Goal: Task Accomplishment & Management: Complete application form

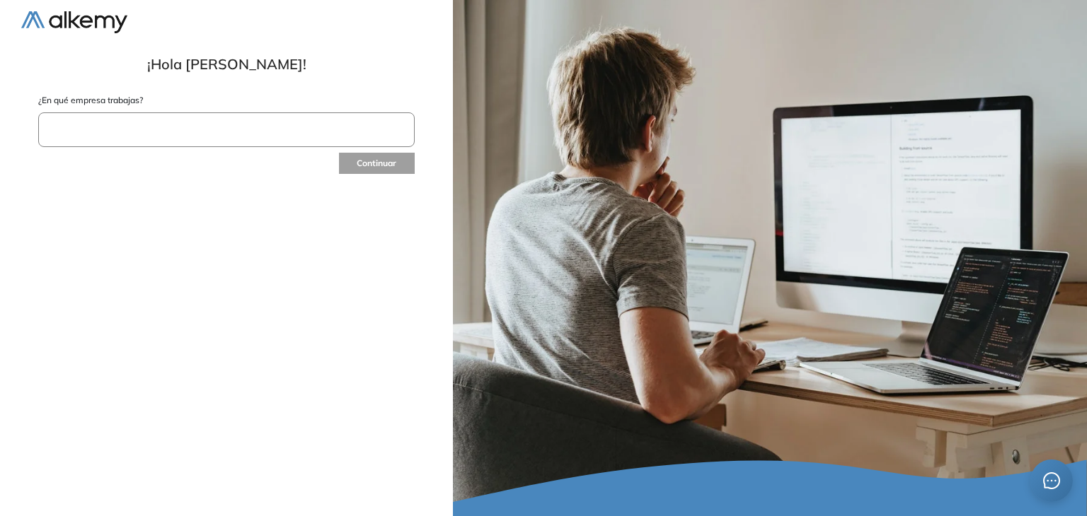
click at [133, 132] on input "text" at bounding box center [226, 129] width 376 height 35
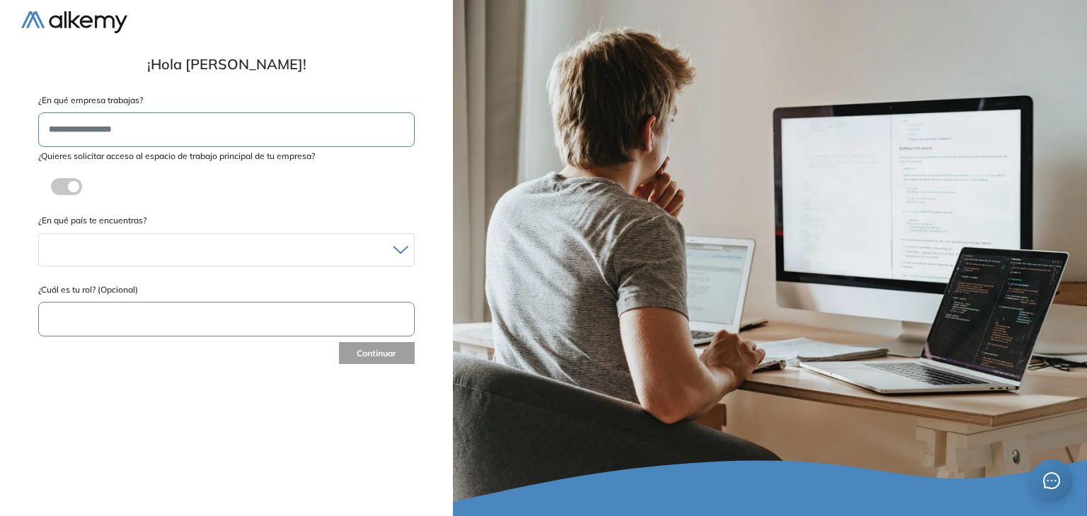
click at [179, 190] on div "¿Quieres solicitar acceso al espacio de trabajo principal de tu empresa? ¿Estás…" at bounding box center [226, 178] width 376 height 56
click at [81, 183] on label at bounding box center [66, 186] width 31 height 17
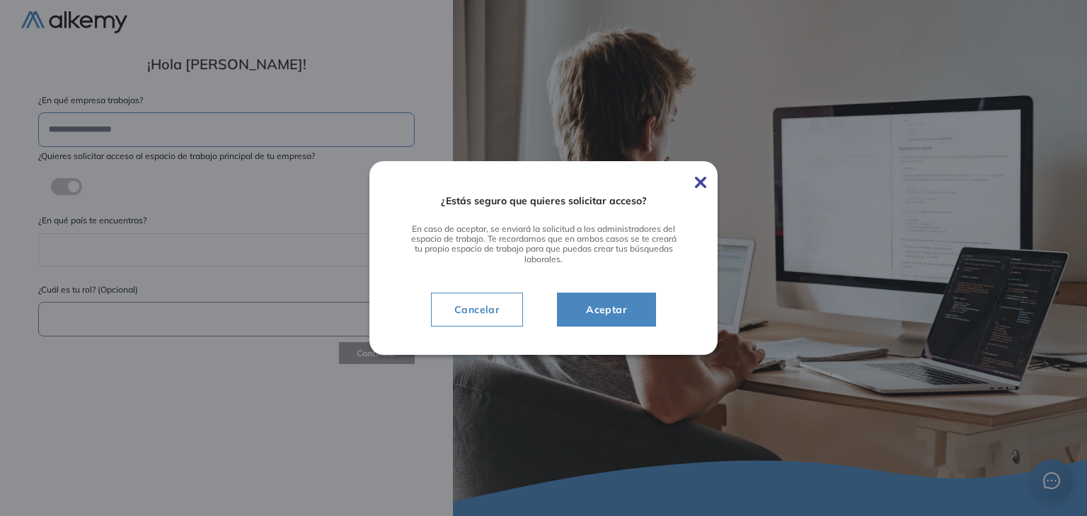
click at [620, 312] on span "Aceptar" at bounding box center [606, 309] width 64 height 17
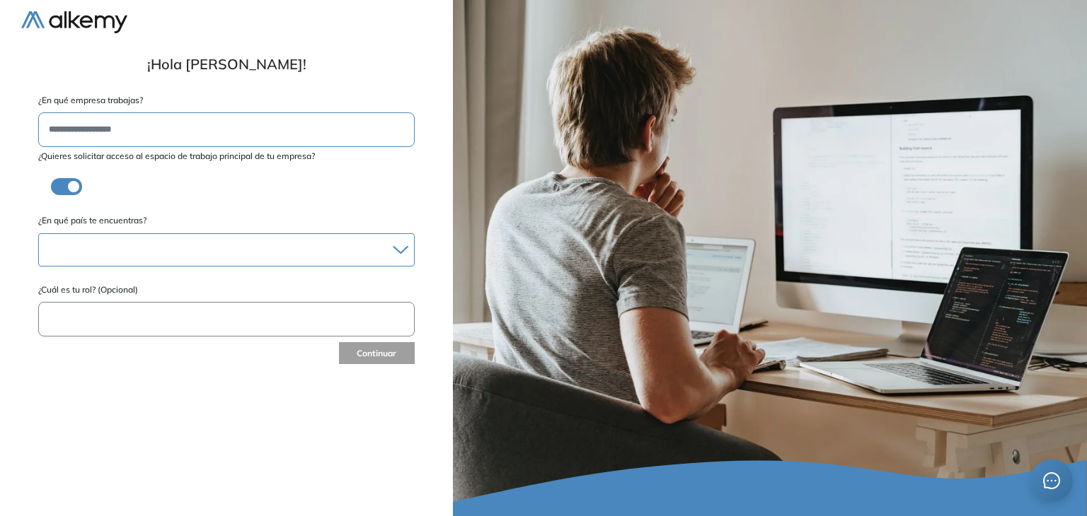
click at [167, 247] on div at bounding box center [226, 250] width 375 height 21
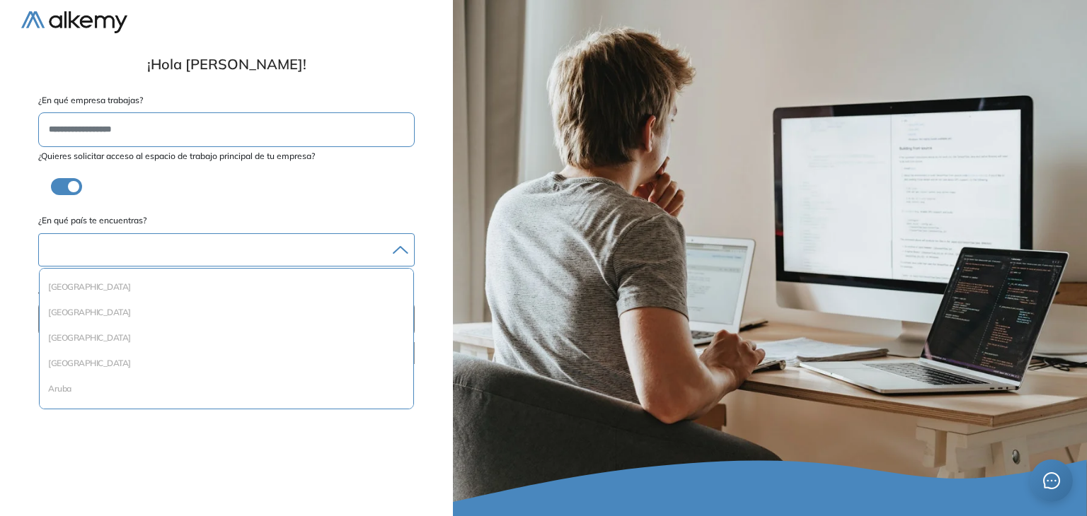
click at [173, 246] on div at bounding box center [226, 250] width 375 height 21
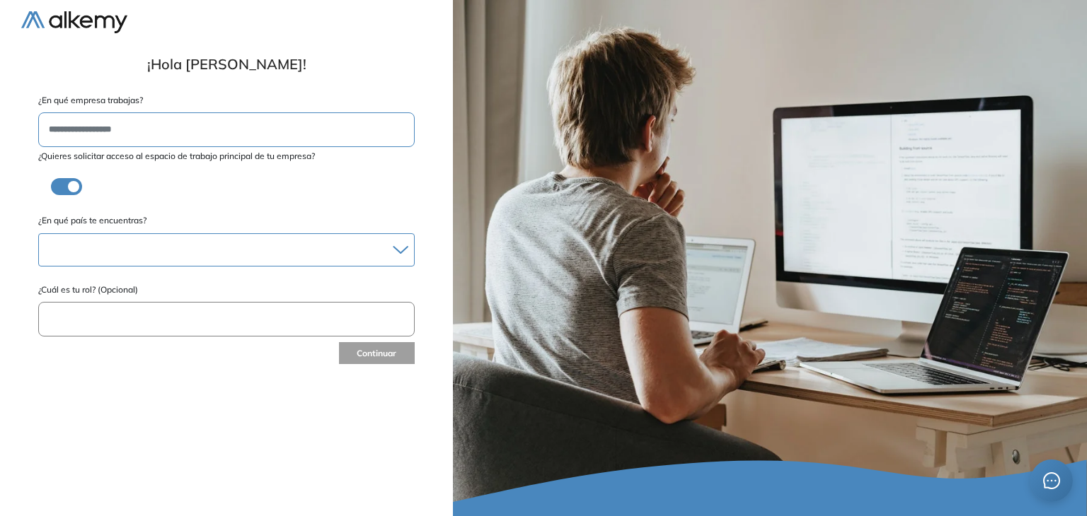
click at [173, 246] on div at bounding box center [226, 250] width 375 height 21
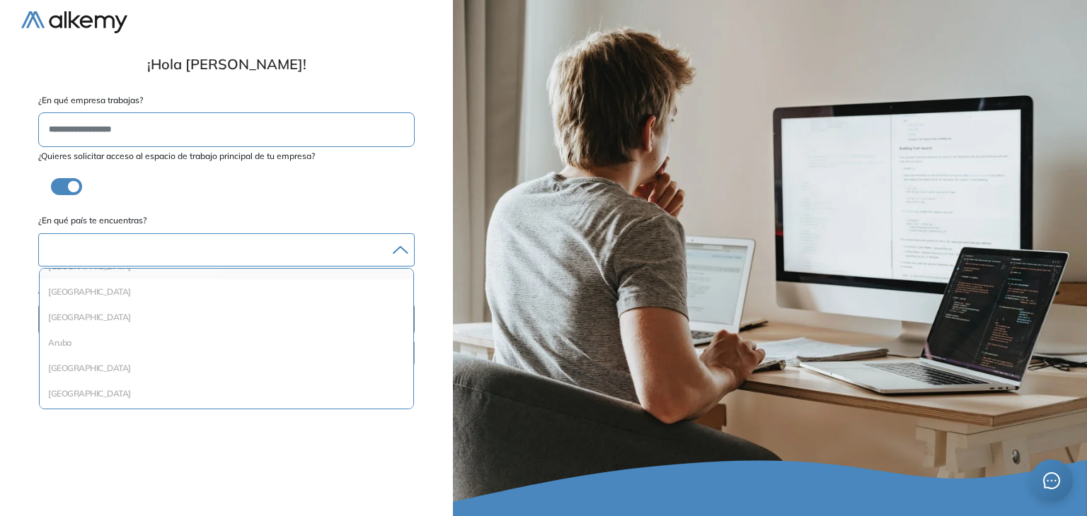
scroll to position [71, 0]
click at [120, 295] on li "[GEOGRAPHIC_DATA]" at bounding box center [226, 293] width 362 height 14
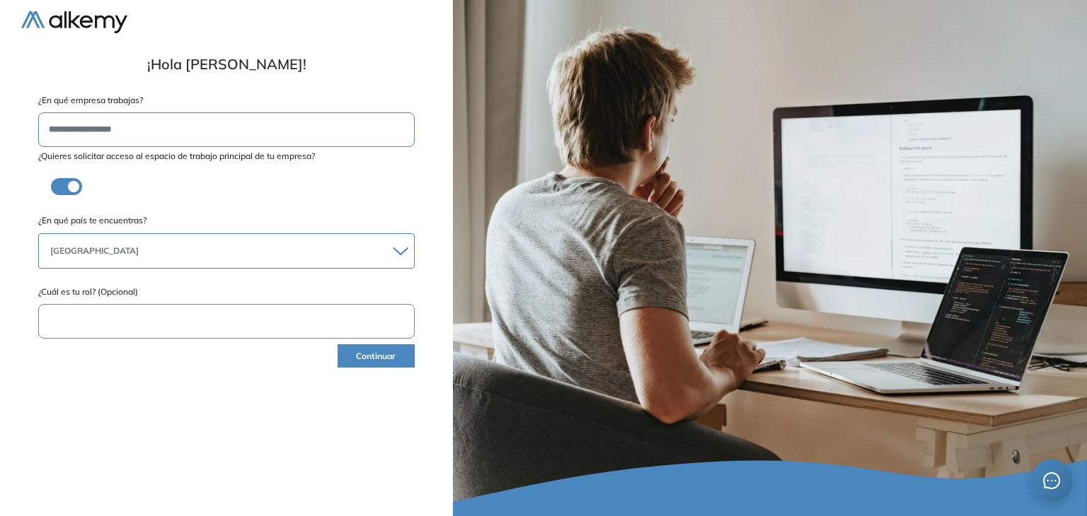
click at [139, 323] on input "text" at bounding box center [226, 321] width 376 height 35
click at [377, 355] on button "Continuar" at bounding box center [375, 356] width 77 height 23
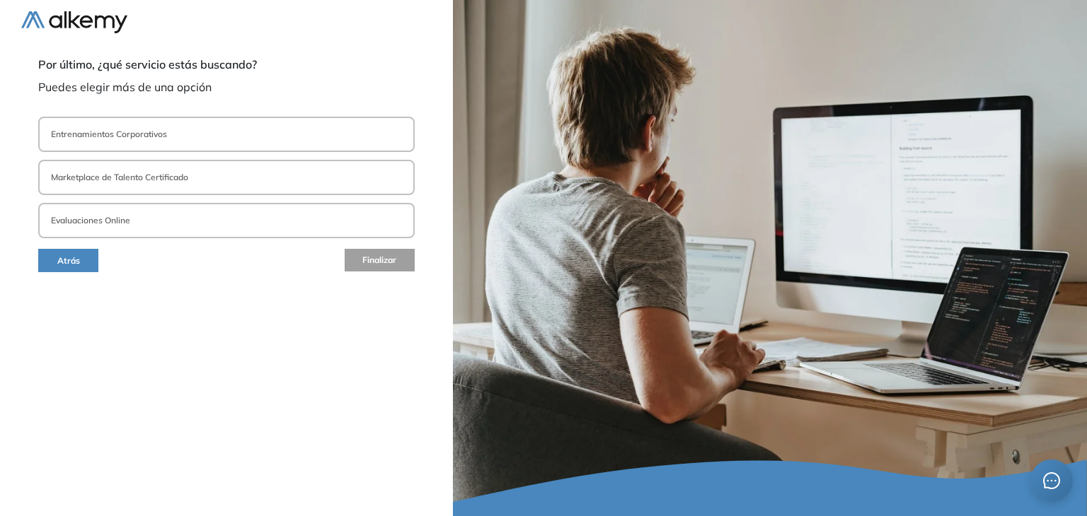
click at [184, 219] on button "Evaluaciones Online" at bounding box center [226, 220] width 376 height 35
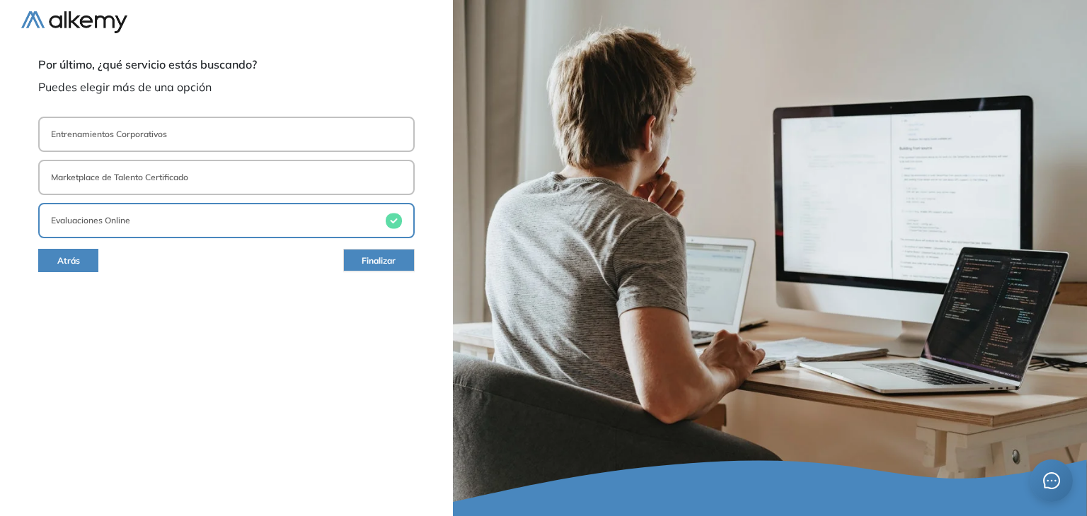
click at [365, 260] on span "Finalizar" at bounding box center [379, 261] width 34 height 13
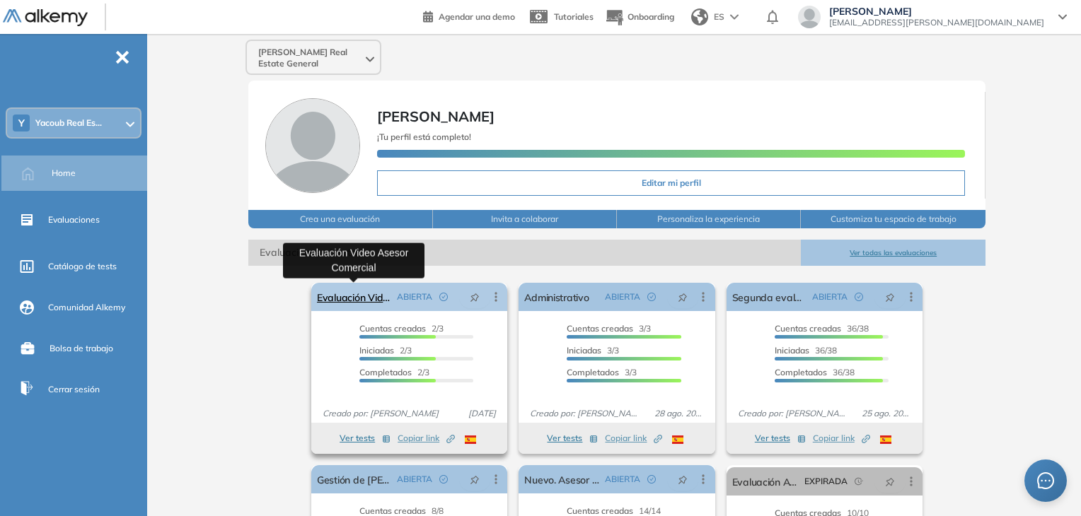
click at [351, 296] on link "Evaluación Video Asesor Comercial" at bounding box center [354, 297] width 74 height 28
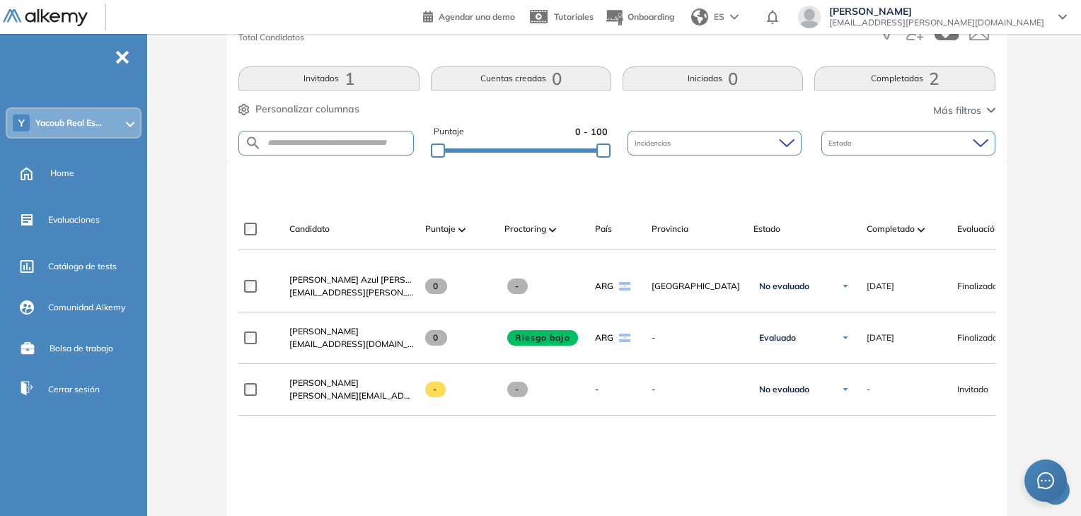
scroll to position [354, 0]
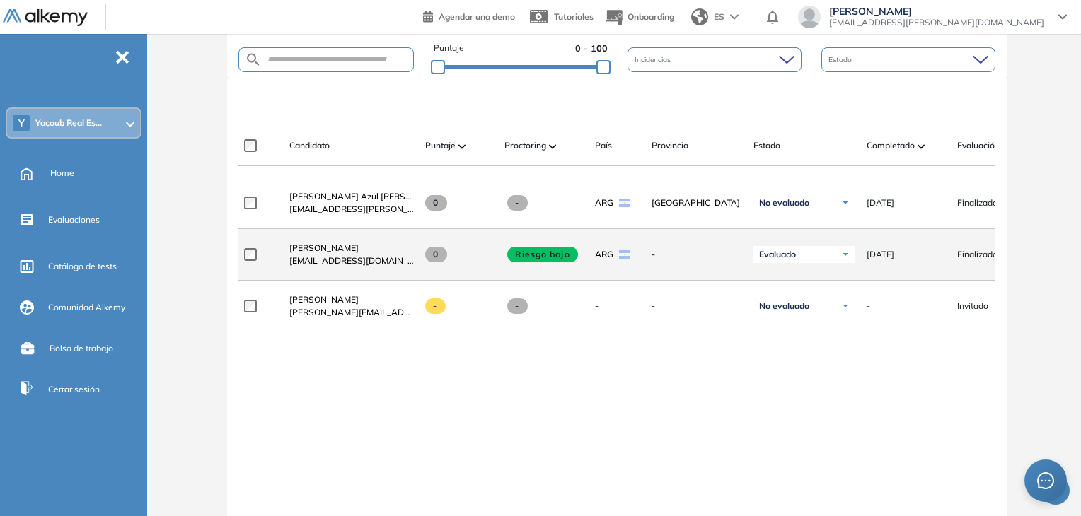
click at [331, 252] on span "Fabian Franza" at bounding box center [323, 248] width 69 height 11
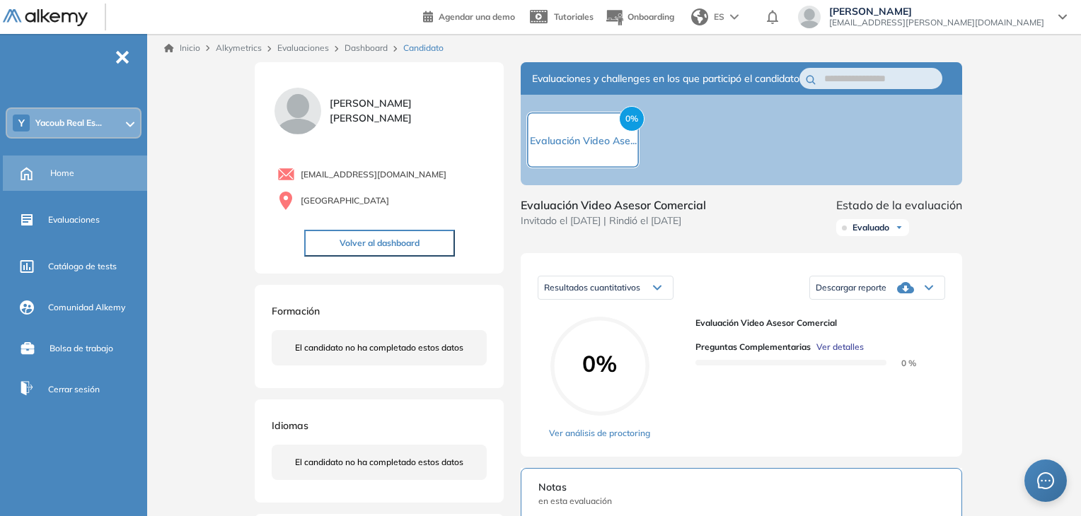
click at [80, 169] on div "Home" at bounding box center [97, 173] width 94 height 24
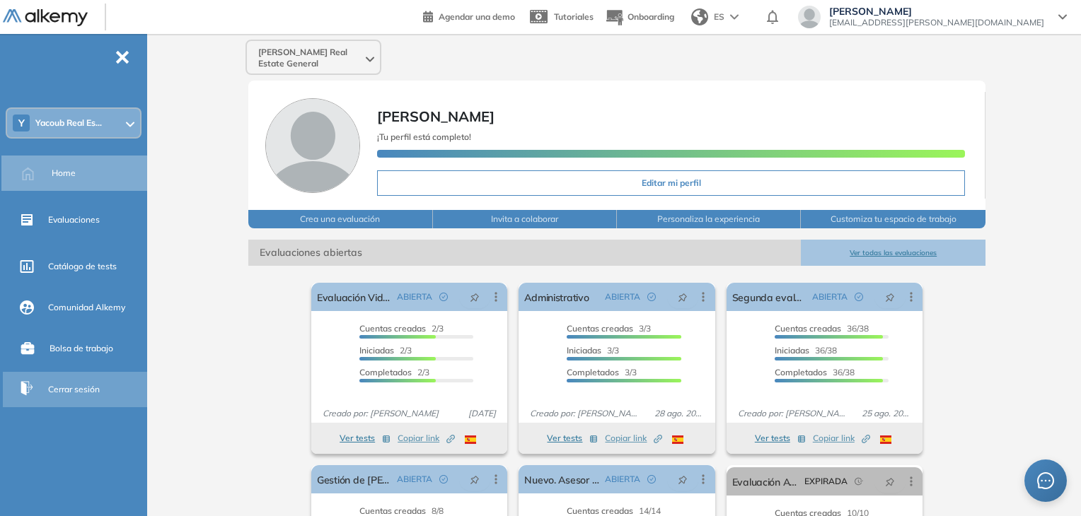
click at [74, 388] on span "Cerrar sesión" at bounding box center [74, 389] width 52 height 13
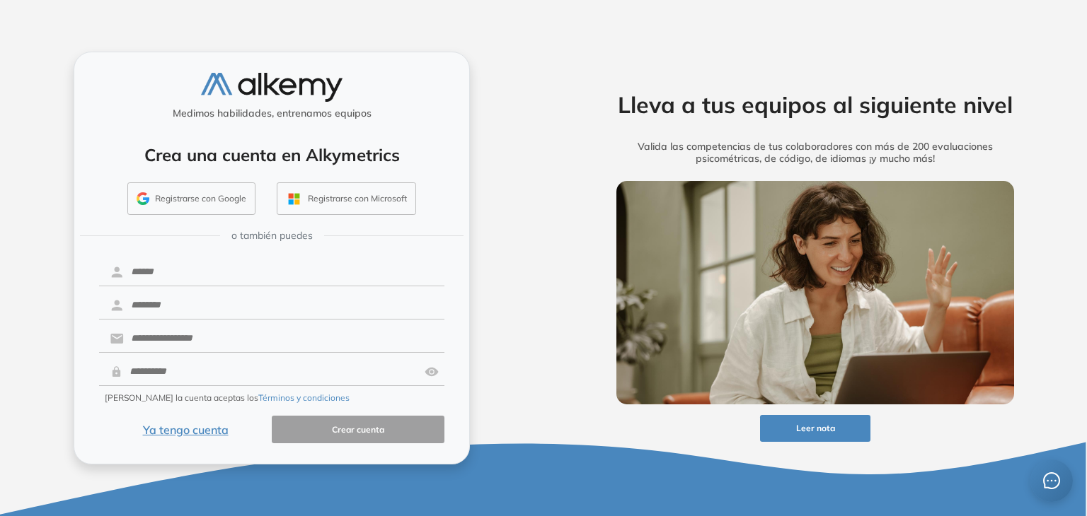
click at [187, 427] on button "Ya tengo cuenta" at bounding box center [185, 430] width 173 height 28
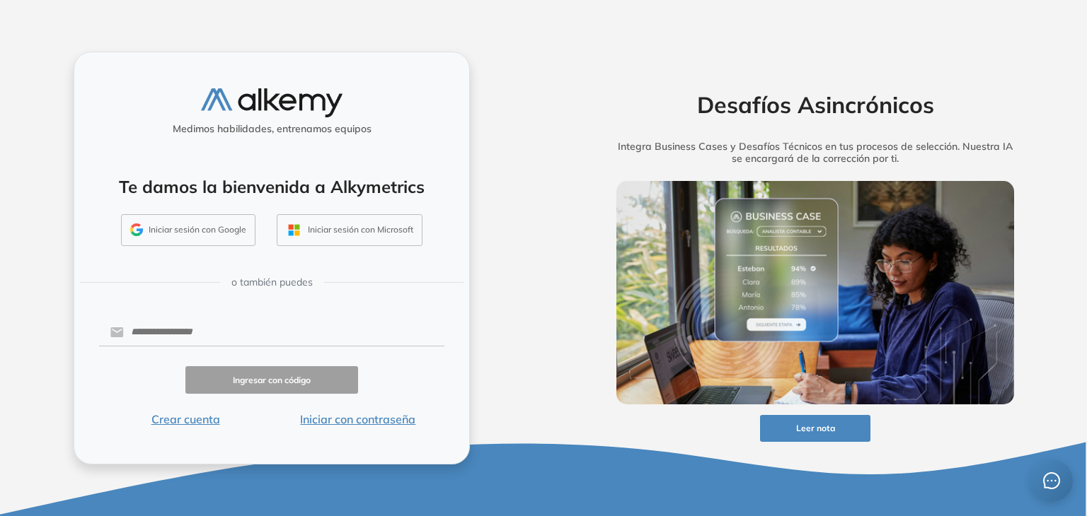
click at [373, 420] on button "Iniciar con contraseña" at bounding box center [358, 419] width 173 height 17
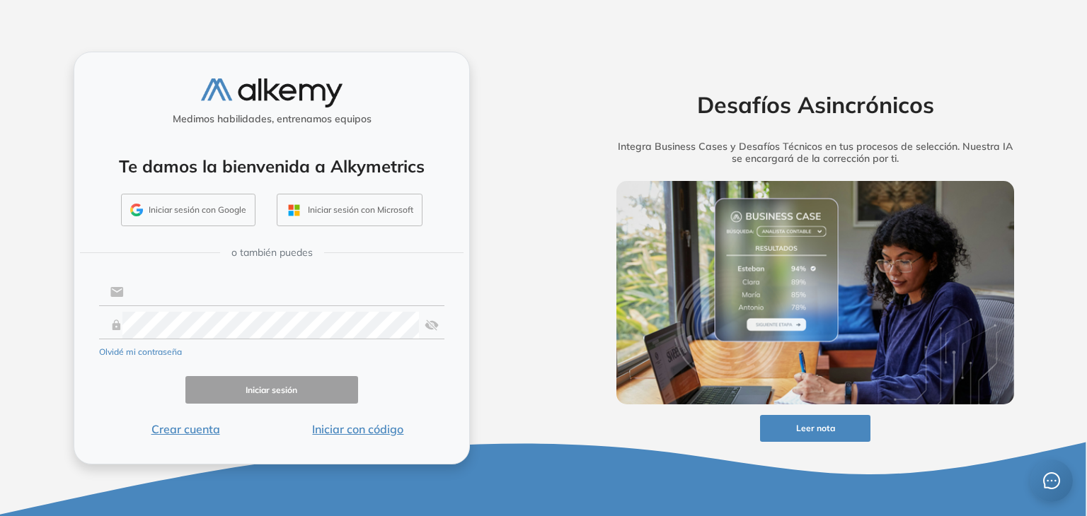
type input "**********"
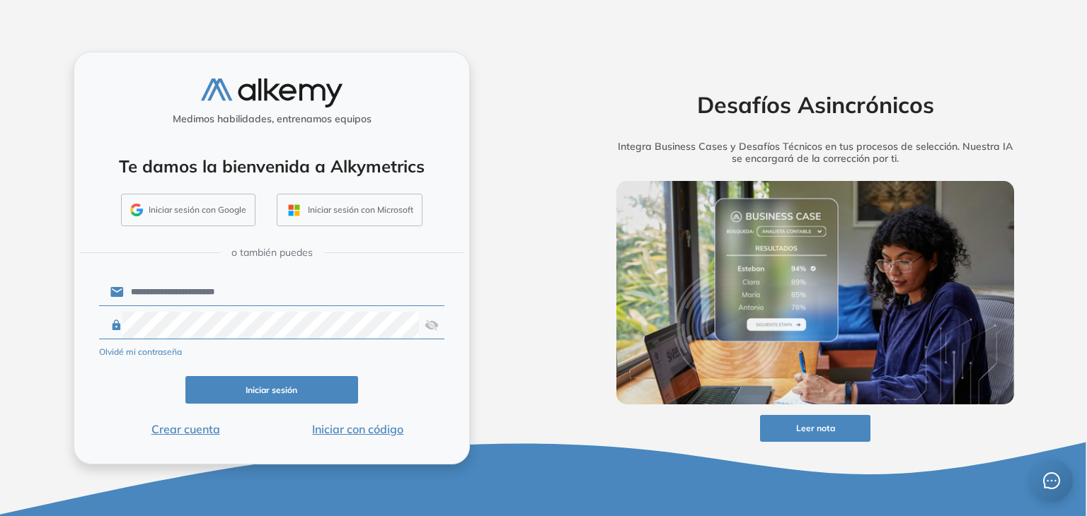
click at [279, 389] on button "Iniciar sesión" at bounding box center [271, 390] width 173 height 28
